Goal: Transaction & Acquisition: Purchase product/service

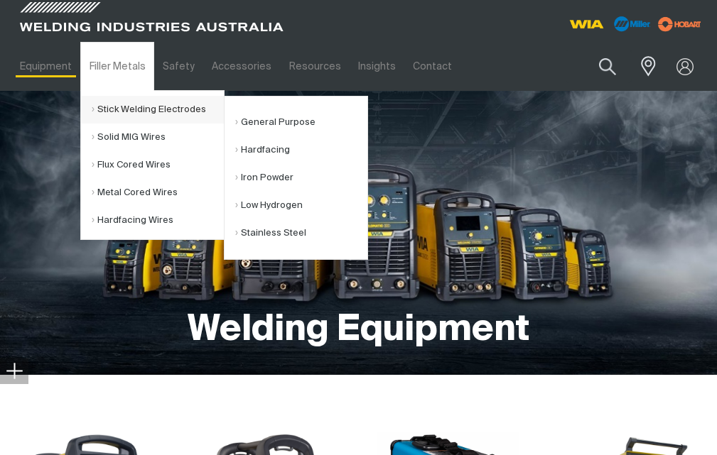
click at [190, 111] on link "Stick Welding Electrodes" at bounding box center [158, 110] width 132 height 28
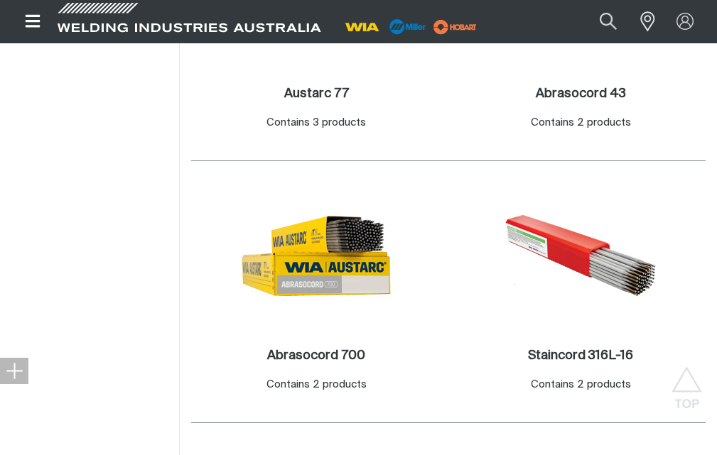
scroll to position [1489, 0]
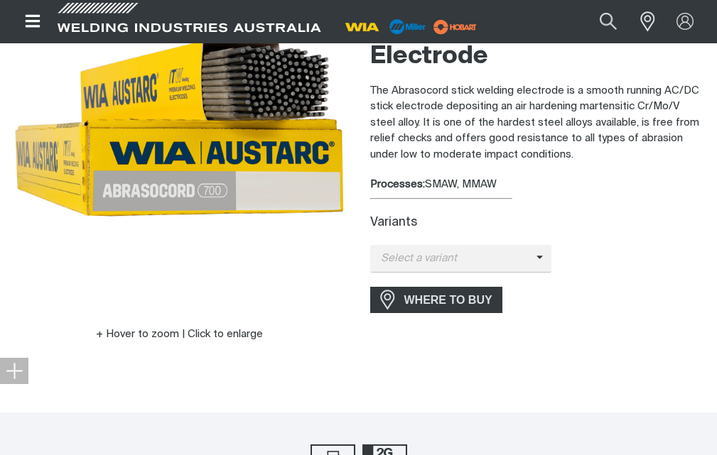
click at [394, 225] on label "Variants" at bounding box center [393, 223] width 47 height 12
click at [401, 254] on span "Select a variant" at bounding box center [453, 259] width 166 height 16
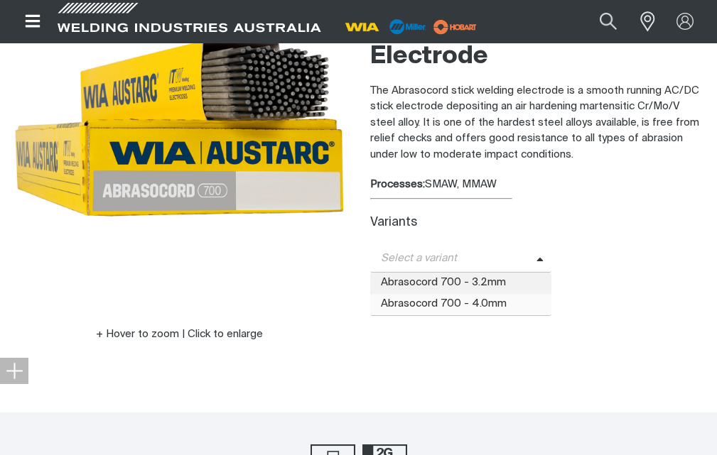
click at [416, 301] on span "Abrasocord 700 - 4.0mm" at bounding box center [461, 304] width 182 height 21
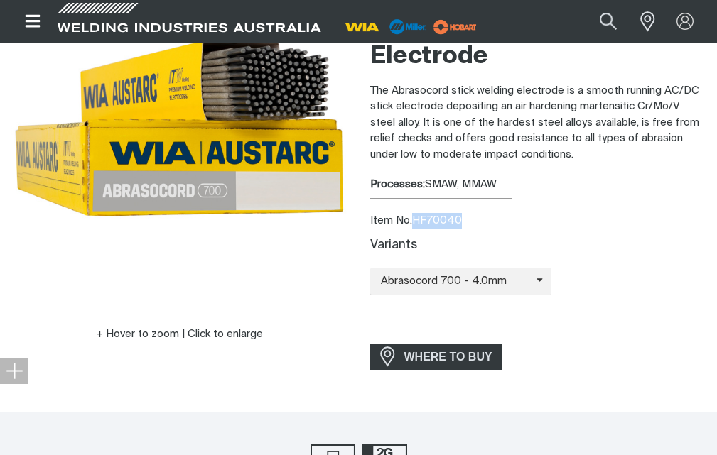
drag, startPoint x: 413, startPoint y: 220, endPoint x: 462, endPoint y: 219, distance: 49.0
click at [462, 219] on div "Item No. HF70040" at bounding box center [538, 221] width 336 height 16
copy div "HF70040"
